Goal: Transaction & Acquisition: Purchase product/service

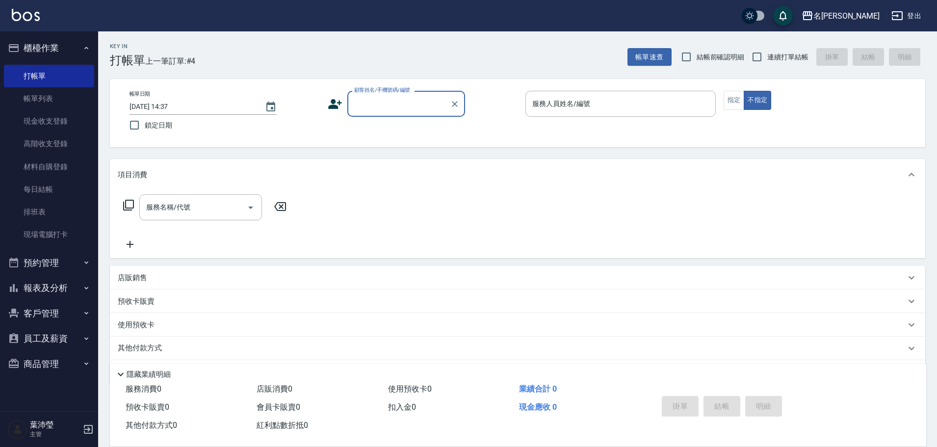
click at [367, 110] on input "顧客姓名/手機號碼/編號" at bounding box center [399, 103] width 94 height 17
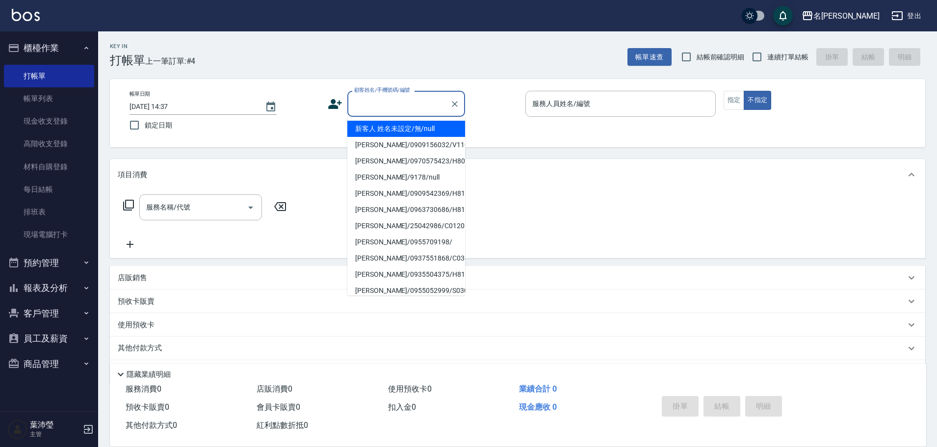
click at [374, 131] on li "新客人 姓名未設定/無/null" at bounding box center [406, 129] width 118 height 16
type input "新客人 姓名未設定/無/null"
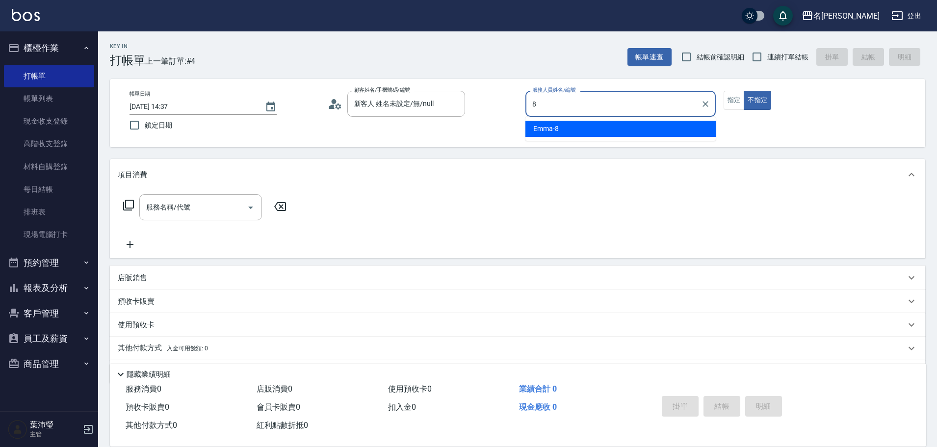
type input "Emma-8"
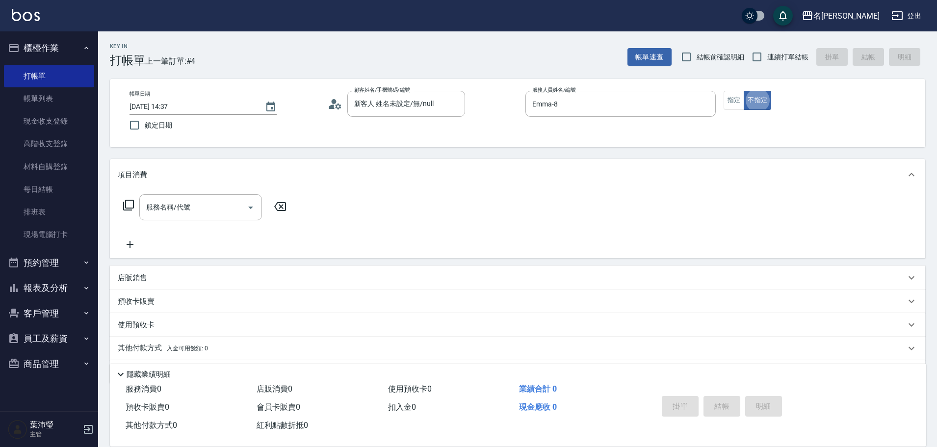
type button "false"
click at [135, 205] on div "服務名稱/代號 服務名稱/代號" at bounding box center [205, 207] width 175 height 26
click at [126, 207] on icon at bounding box center [128, 205] width 11 height 11
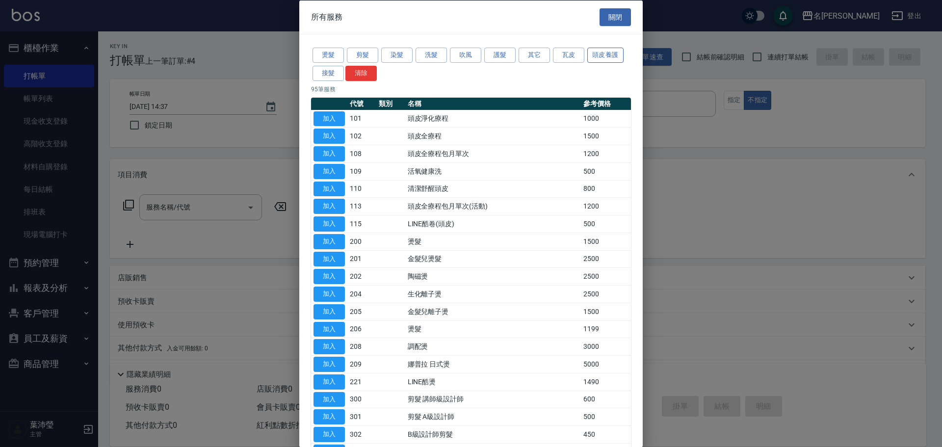
click at [616, 57] on button "頭皮養護" at bounding box center [605, 55] width 36 height 15
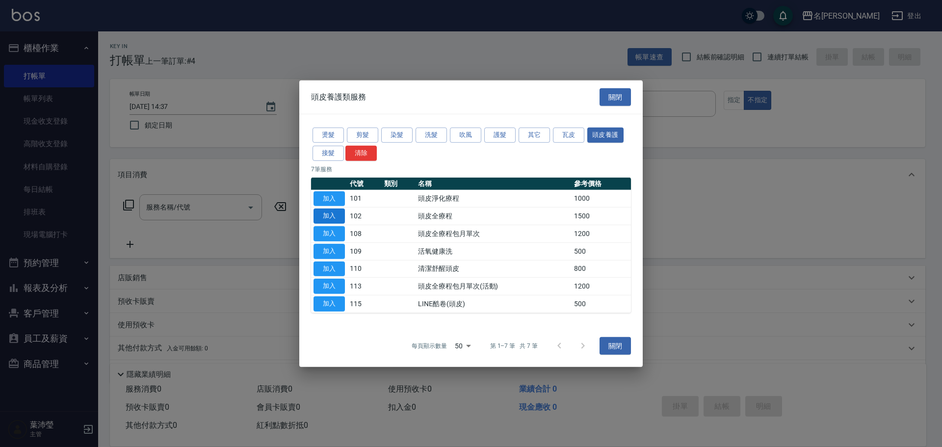
click at [321, 221] on button "加入" at bounding box center [329, 216] width 31 height 15
type input "頭皮全療程(102)"
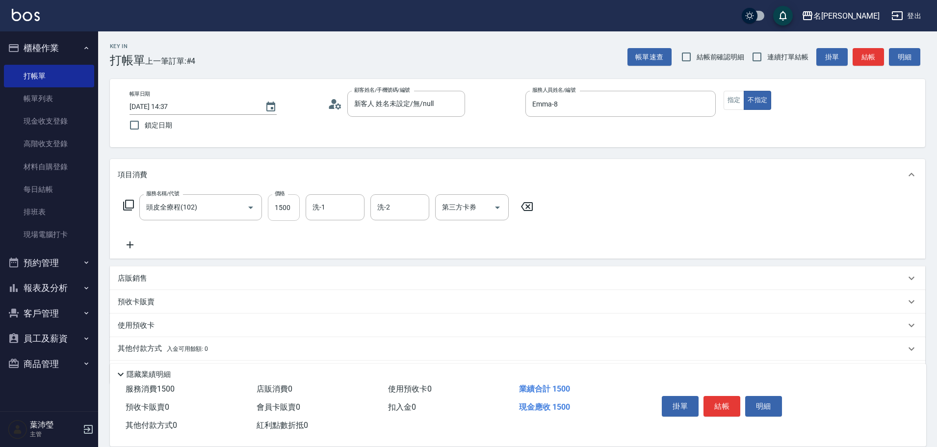
click at [288, 210] on input "1500" at bounding box center [284, 207] width 32 height 26
type input "1200"
type input "4"
type input "慈均-15"
click at [728, 396] on button "結帳" at bounding box center [722, 406] width 37 height 21
